Goal: Book appointment/travel/reservation

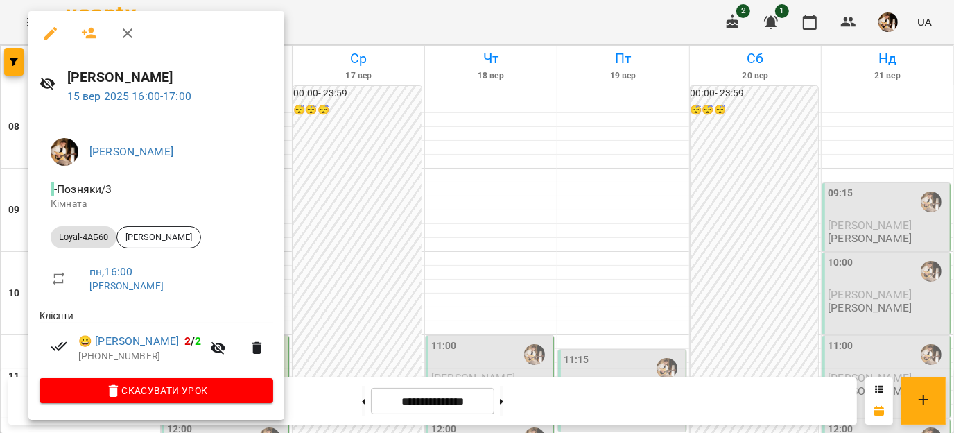
scroll to position [611, 0]
click at [357, 254] on div at bounding box center [477, 216] width 954 height 433
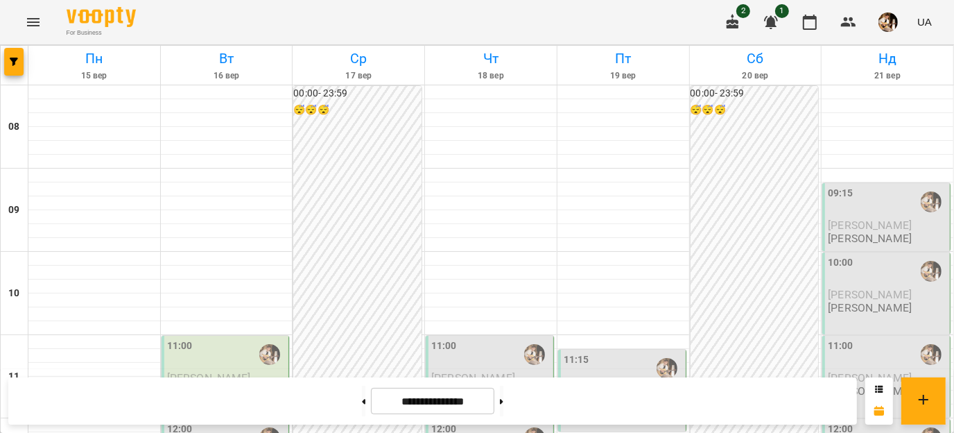
scroll to position [680, 0]
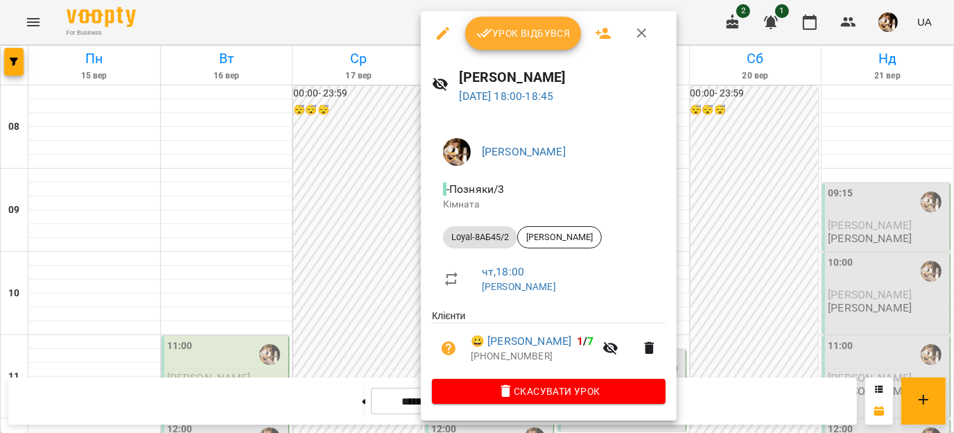
click at [373, 250] on div at bounding box center [477, 216] width 954 height 433
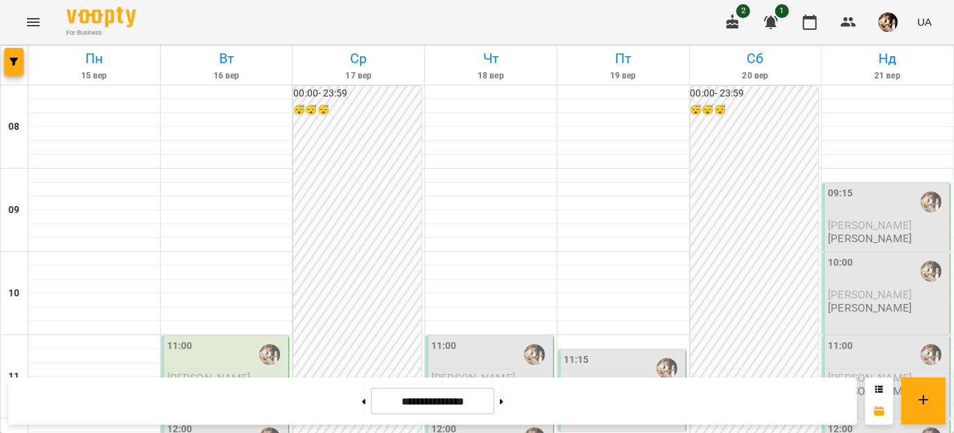
scroll to position [796, 0]
click at [503, 396] on button at bounding box center [501, 401] width 3 height 31
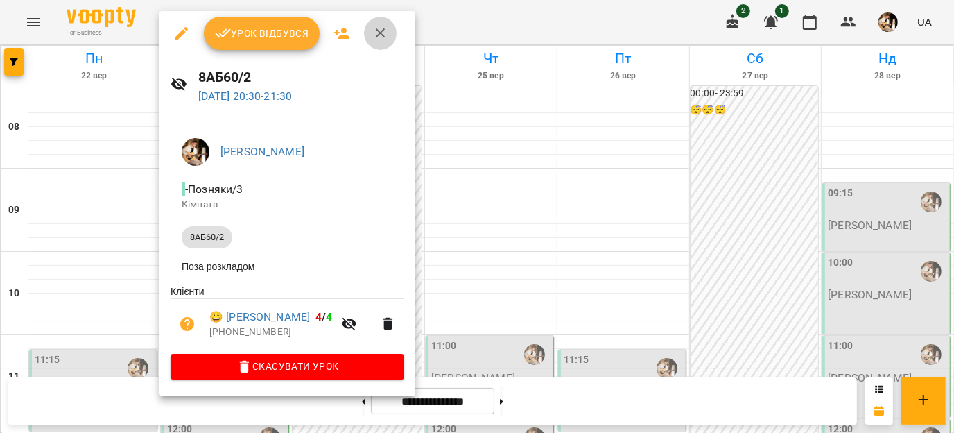
click at [381, 33] on icon "button" at bounding box center [380, 33] width 17 height 17
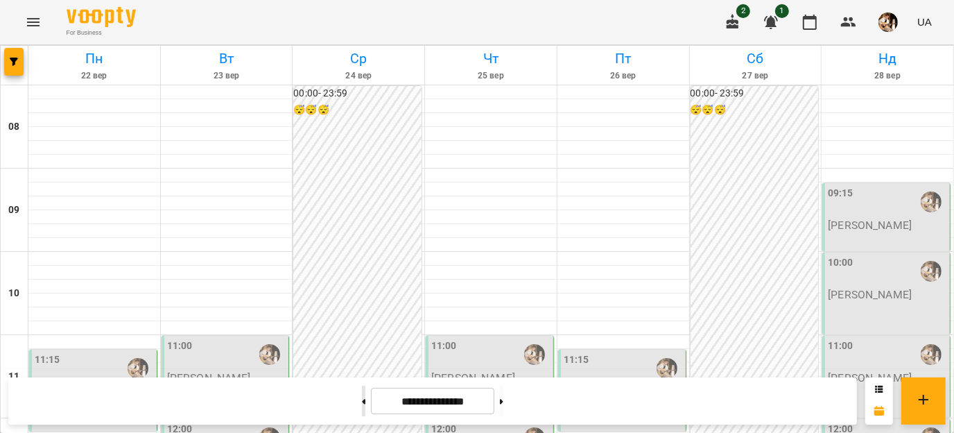
click at [362, 405] on button at bounding box center [363, 401] width 3 height 31
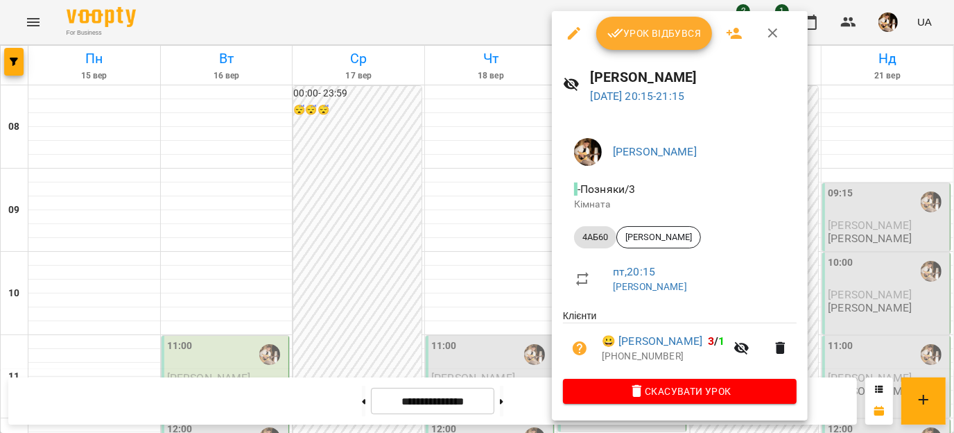
click at [776, 33] on icon "button" at bounding box center [773, 33] width 17 height 17
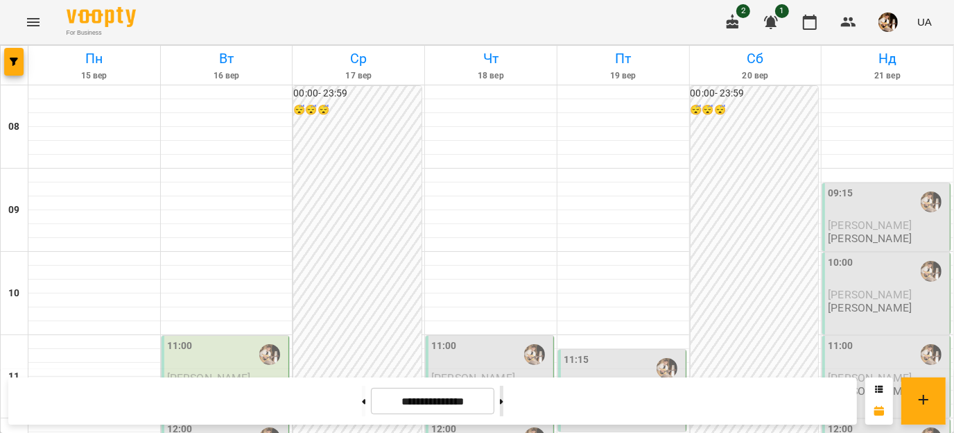
click at [503, 413] on button at bounding box center [501, 401] width 3 height 31
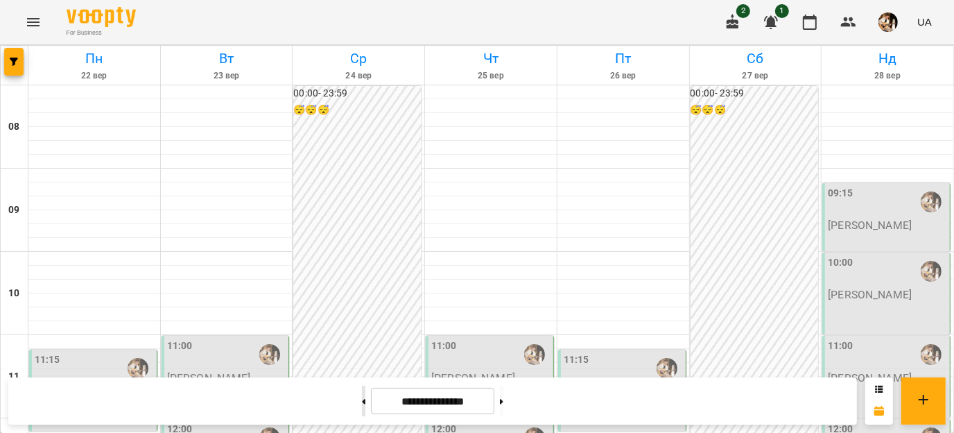
click at [362, 391] on button at bounding box center [363, 401] width 3 height 31
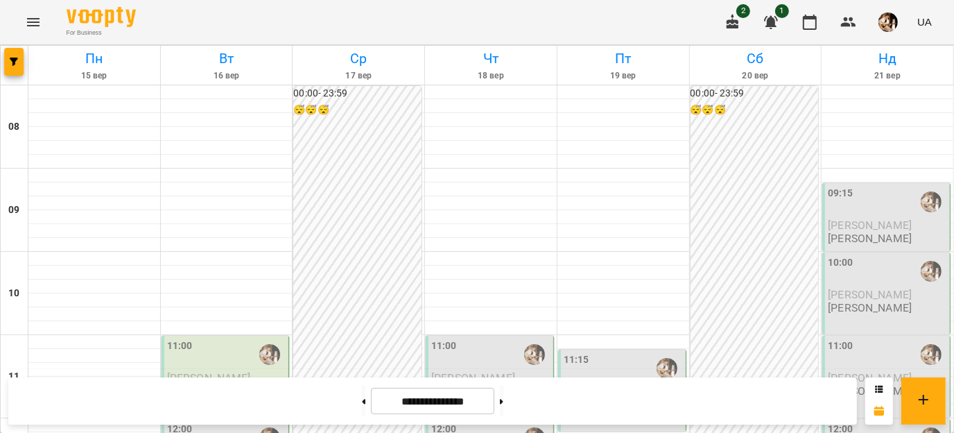
scroll to position [318, 0]
click at [503, 396] on button at bounding box center [501, 401] width 3 height 31
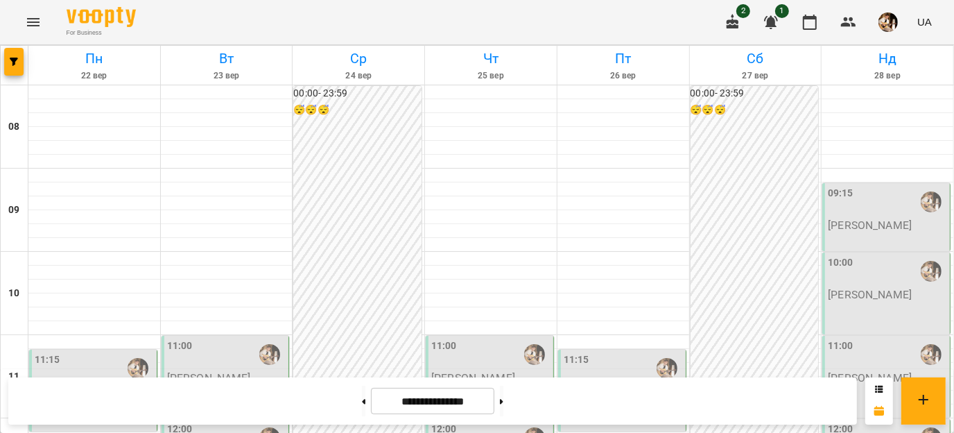
scroll to position [307, 0]
click at [362, 402] on button at bounding box center [363, 401] width 3 height 31
type input "**********"
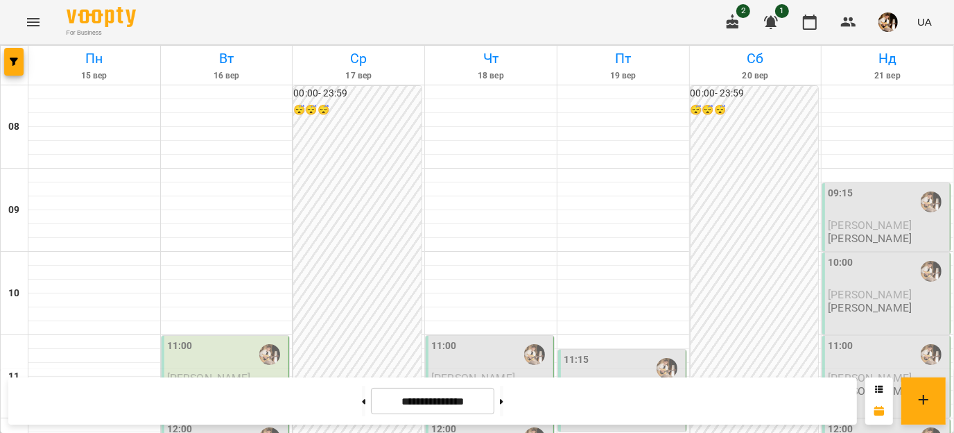
scroll to position [646, 0]
